Goal: Information Seeking & Learning: Learn about a topic

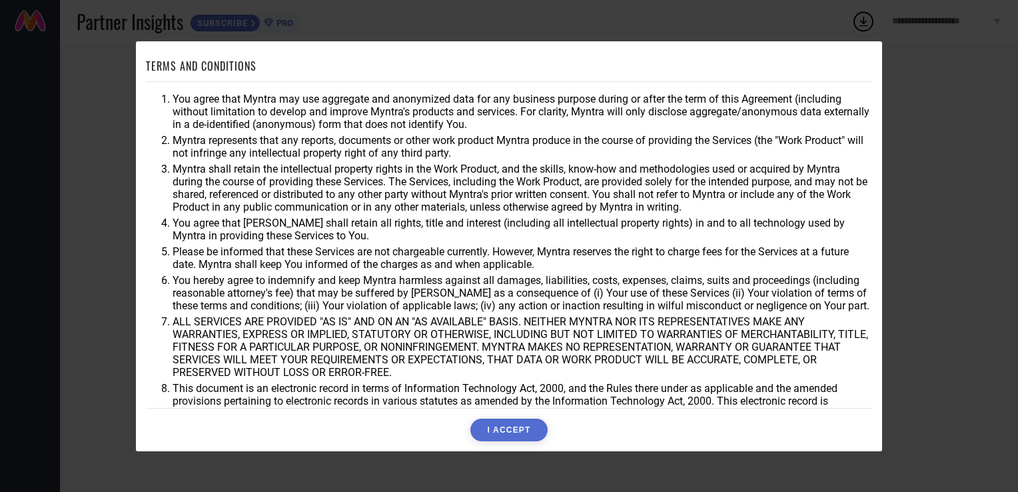
scroll to position [39, 0]
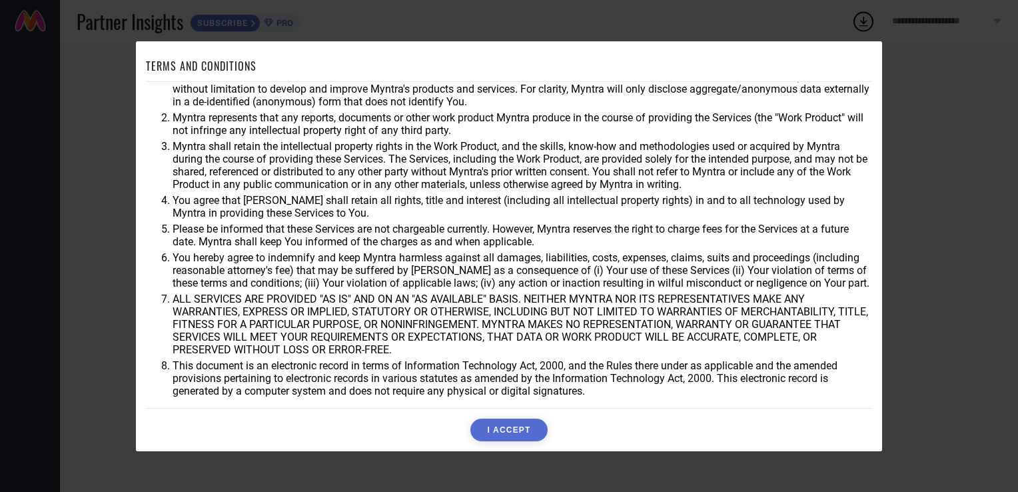
click at [507, 426] on button "I ACCEPT" at bounding box center [508, 429] width 77 height 23
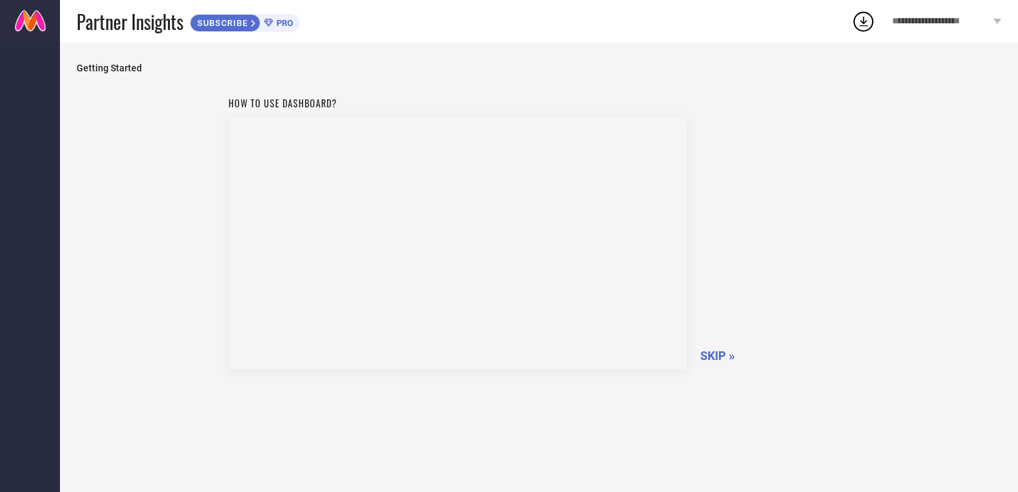
click at [706, 358] on span "SKIP »" at bounding box center [717, 355] width 35 height 14
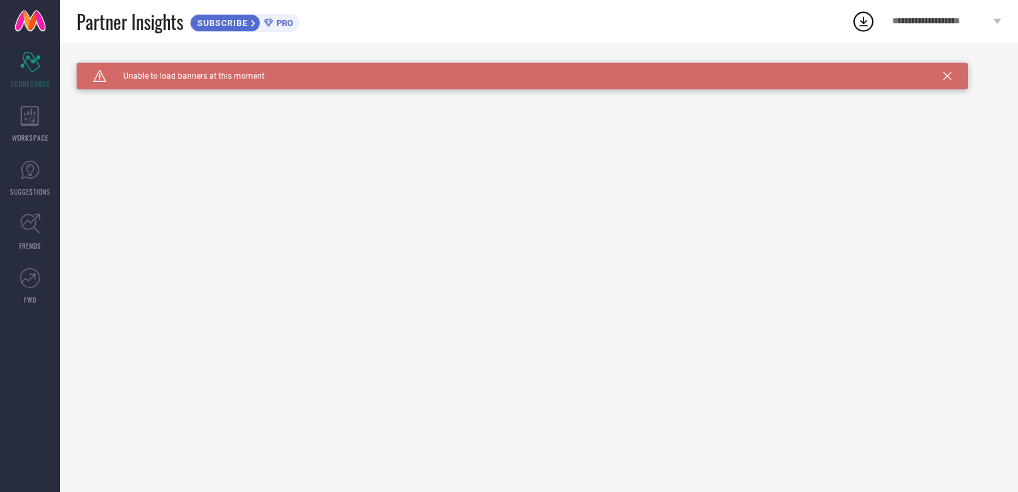
click at [951, 81] on div "Caution Created with Sketch. Unable to load banners at this moment" at bounding box center [522, 76] width 891 height 27
click at [971, 29] on div "**********" at bounding box center [946, 21] width 143 height 43
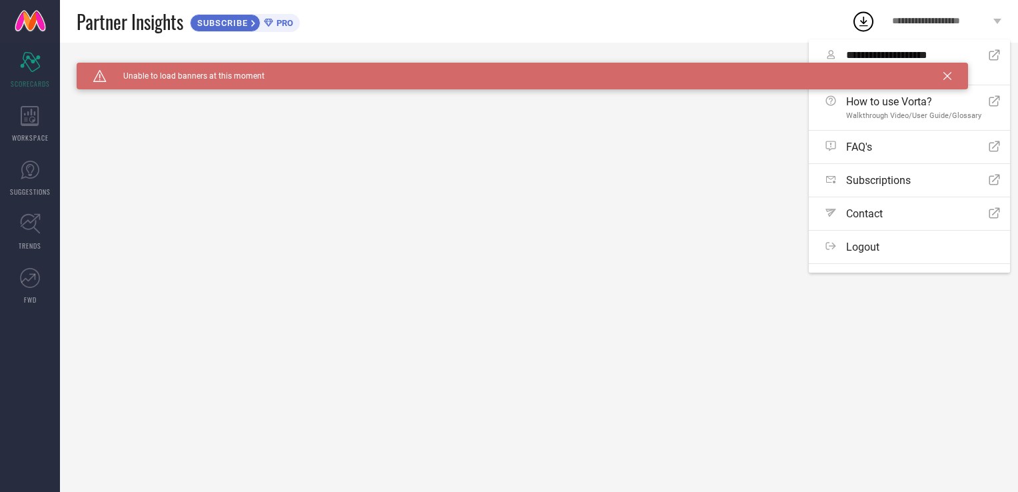
click at [731, 135] on div "Caution Created with Sketch. Unable to load banners at this moment Unable to lo…" at bounding box center [539, 267] width 958 height 449
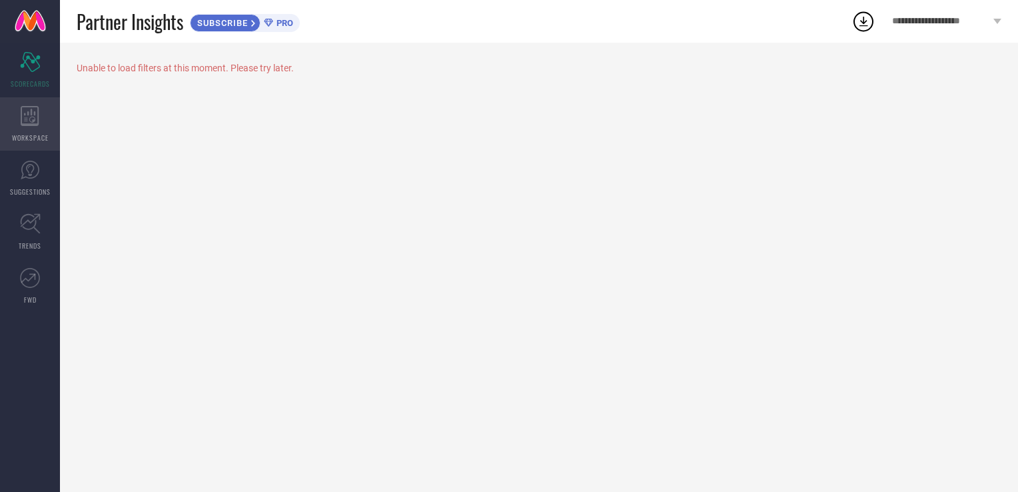
click at [29, 119] on icon at bounding box center [30, 116] width 18 height 20
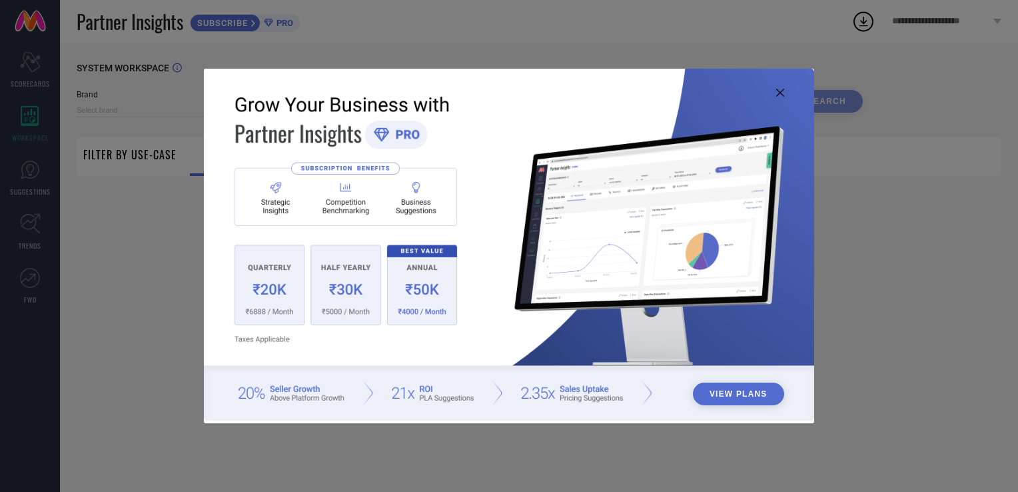
type input "1 STOP FASHION"
type input "All"
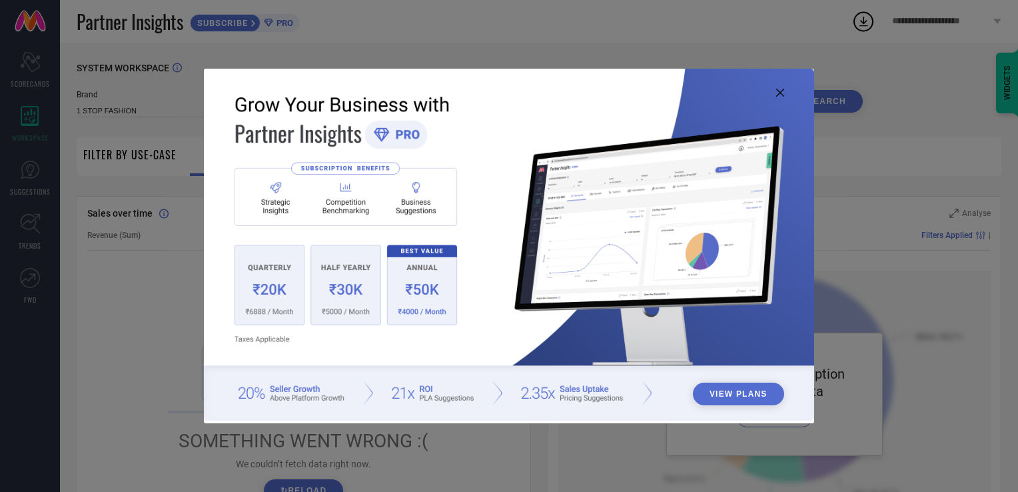
click at [779, 93] on icon at bounding box center [780, 93] width 8 height 8
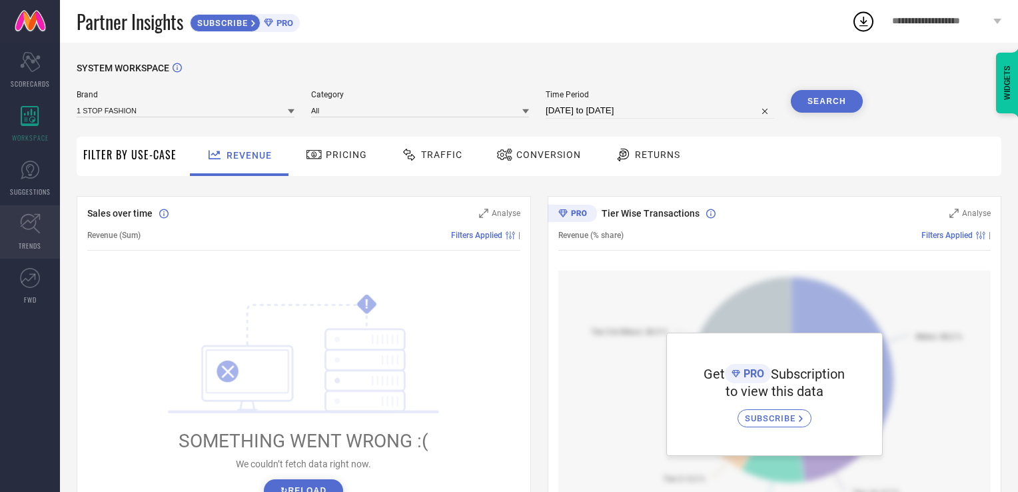
click at [34, 218] on icon at bounding box center [30, 224] width 20 height 20
